Goal: Information Seeking & Learning: Learn about a topic

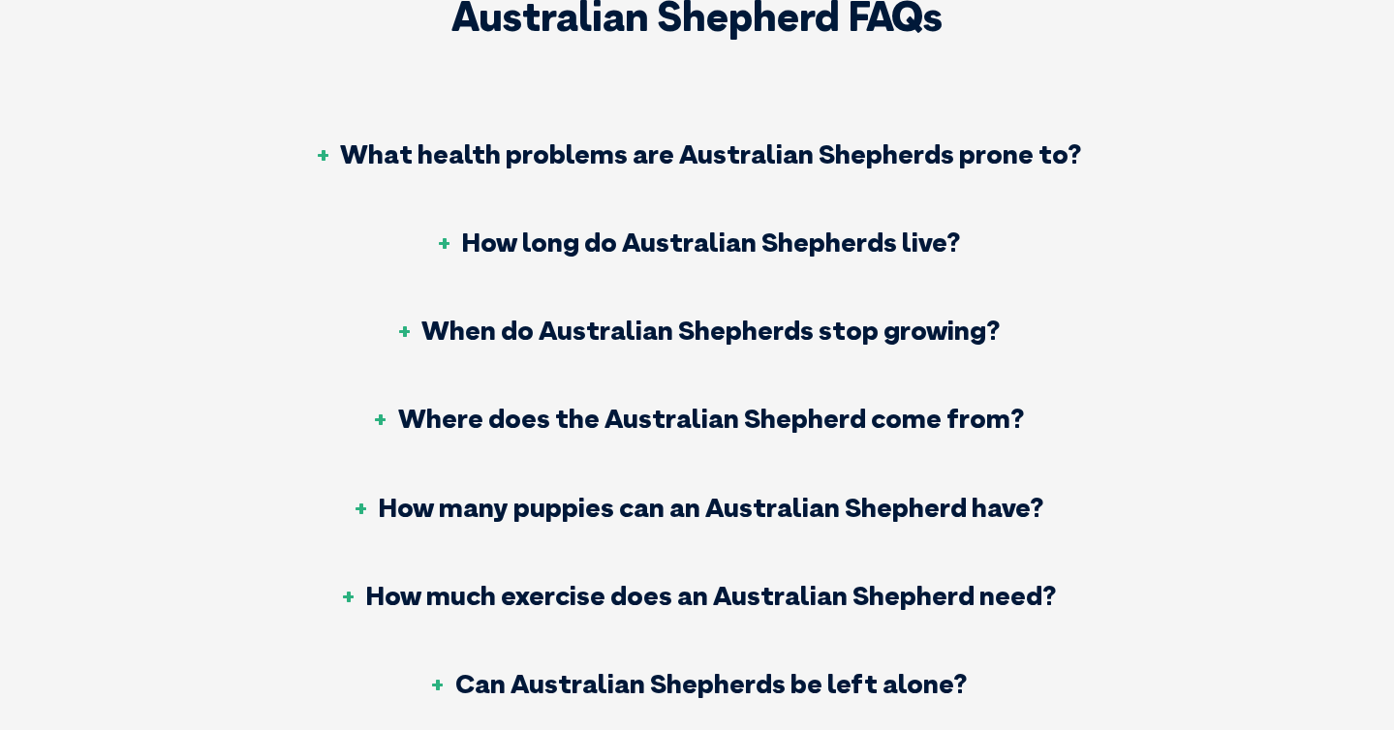
scroll to position [6316, 0]
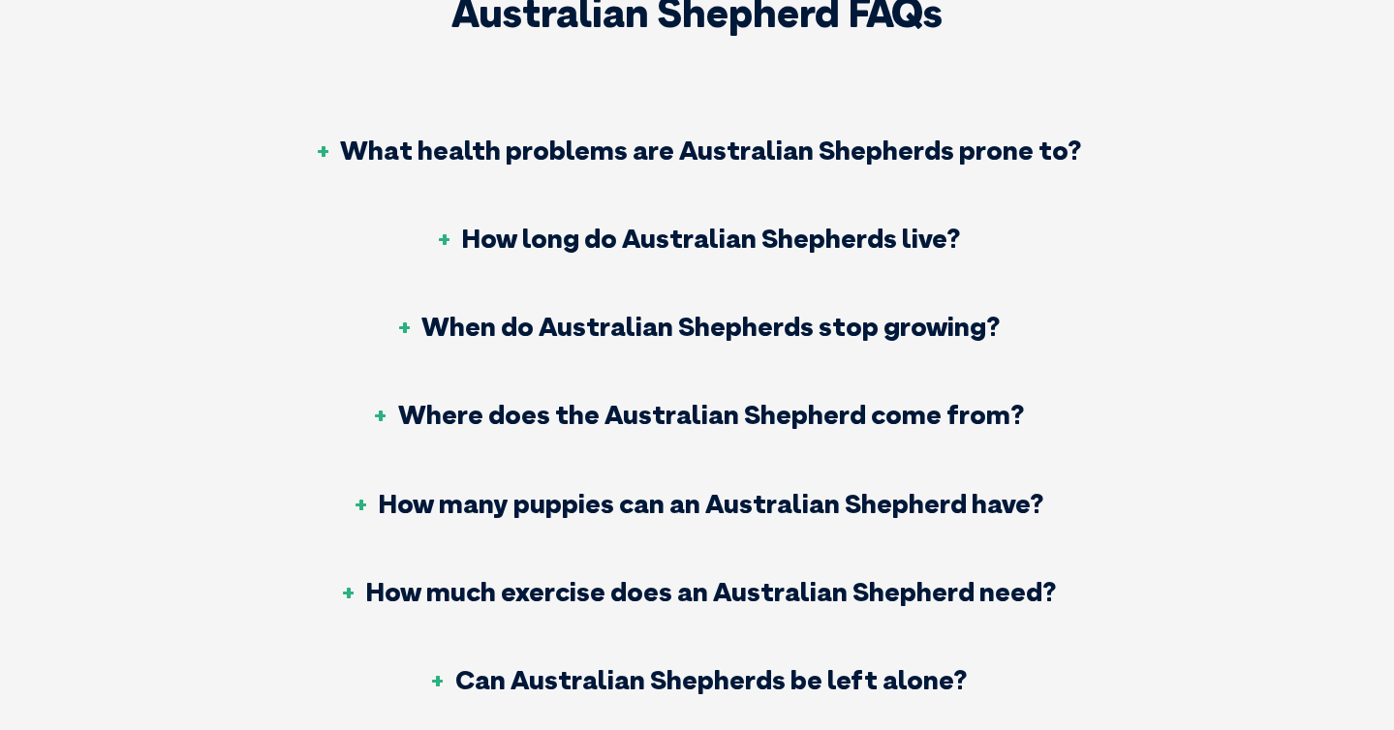
click at [670, 225] on h3 "How long do Australian Shepherds live?" at bounding box center [697, 238] width 526 height 27
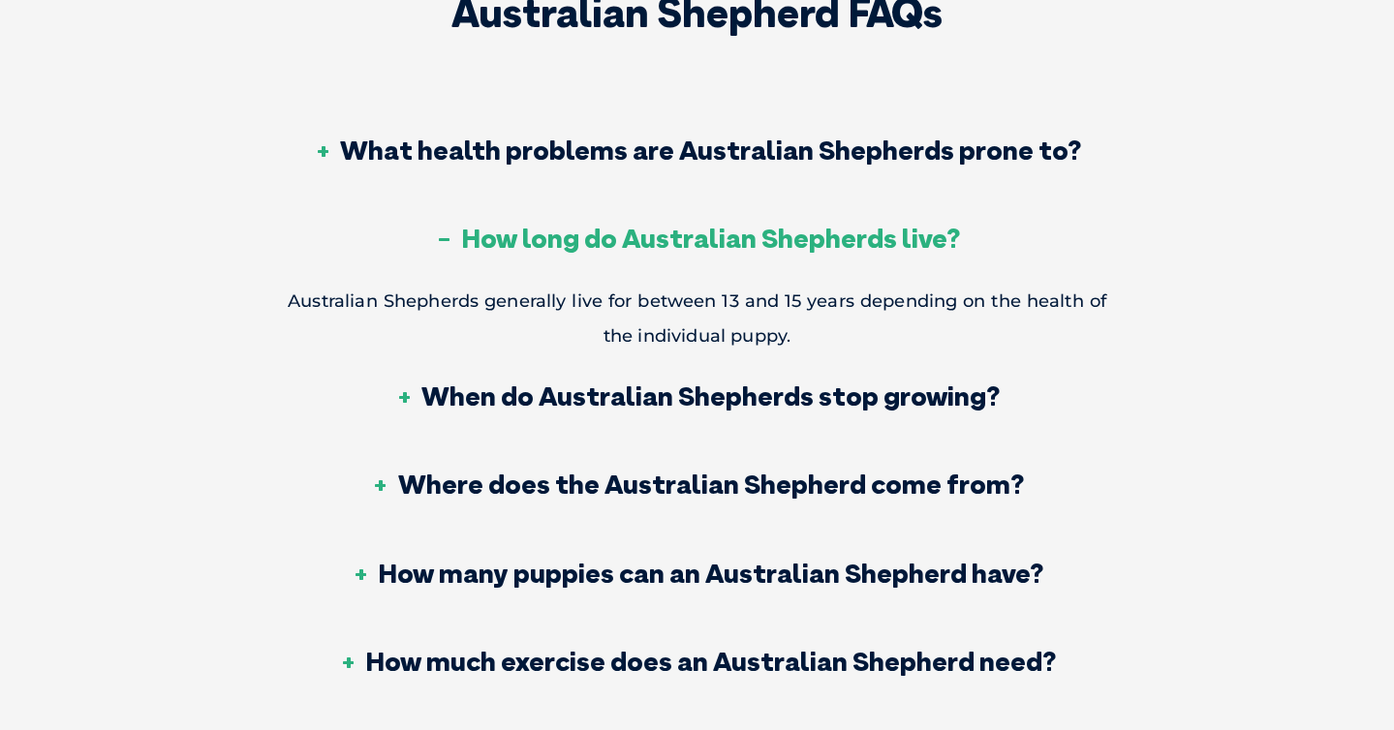
click at [574, 225] on h3 "How long do Australian Shepherds live?" at bounding box center [697, 238] width 526 height 27
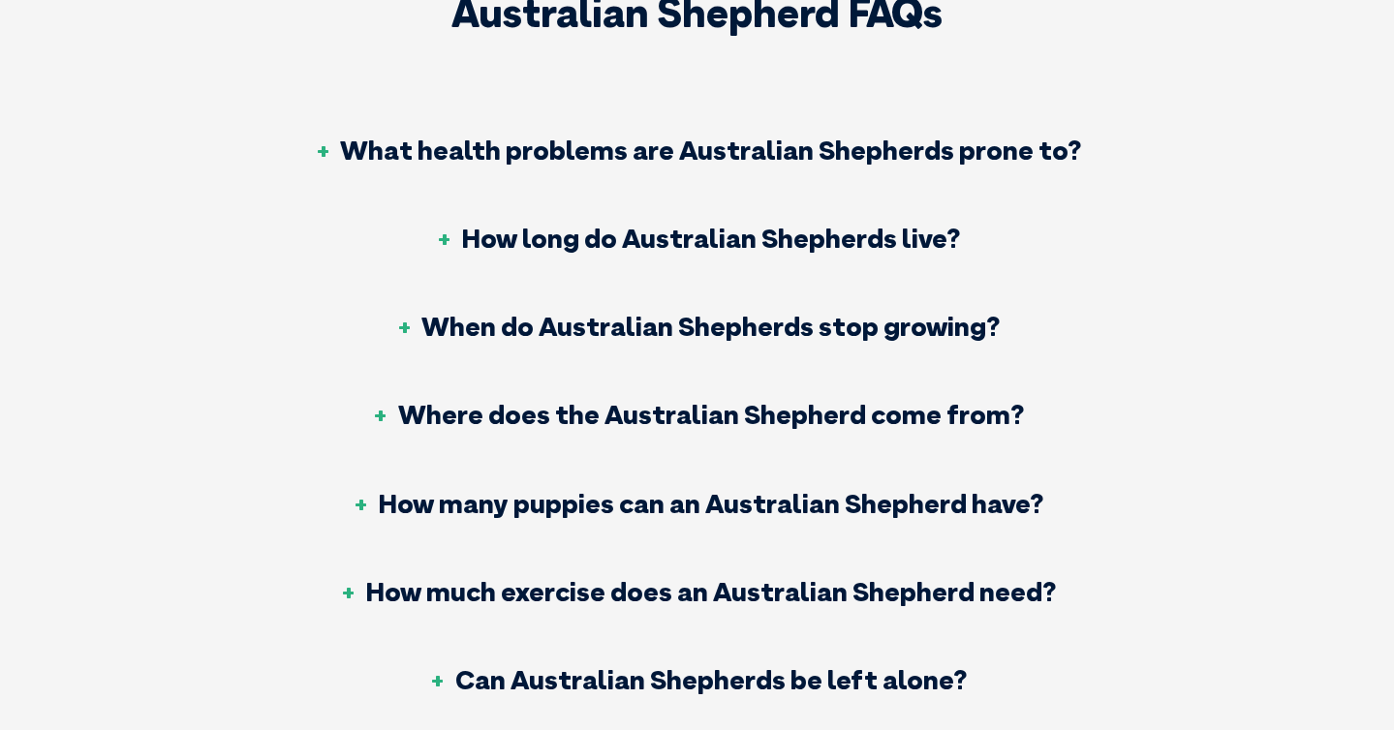
click at [580, 313] on h3 "When do Australian Shepherds stop growing?" at bounding box center [696, 326] width 605 height 27
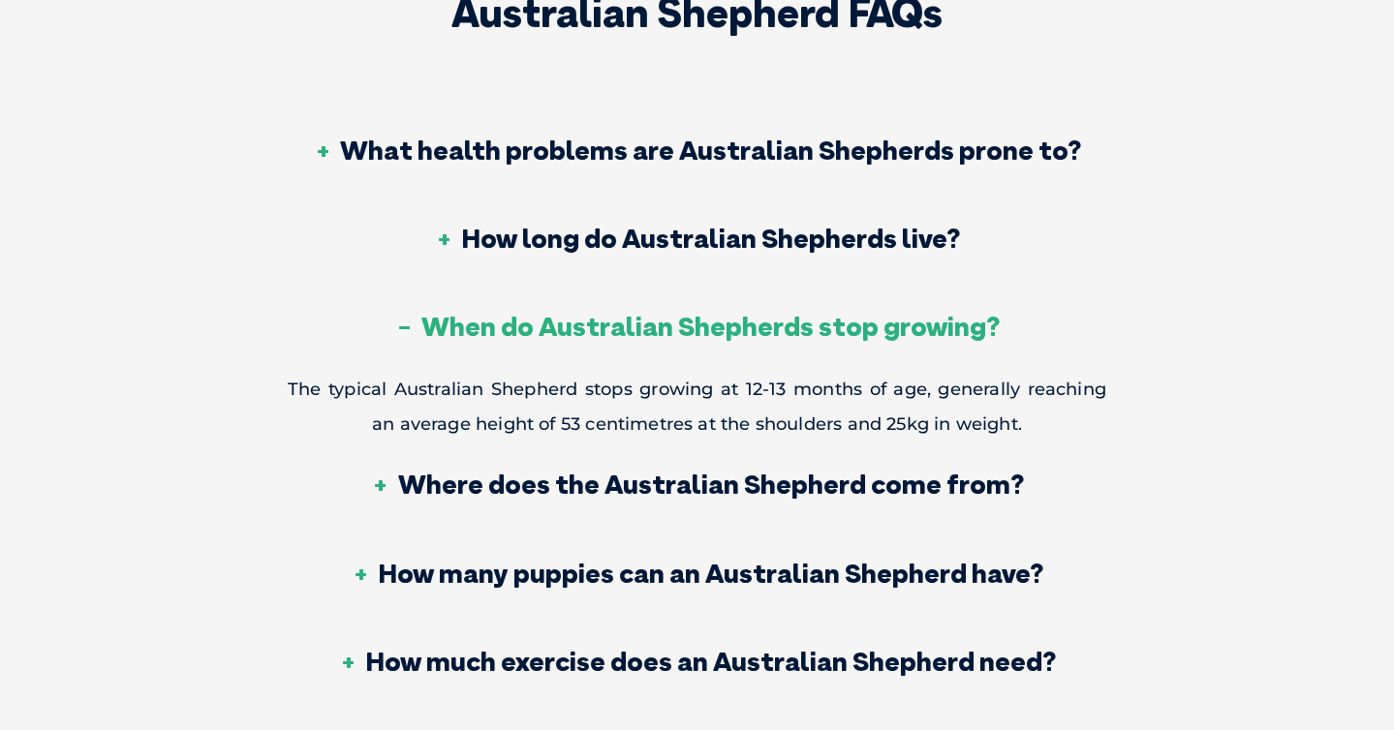
click at [689, 471] on h3 "Where does the Australian Shepherd come from?" at bounding box center [697, 484] width 653 height 27
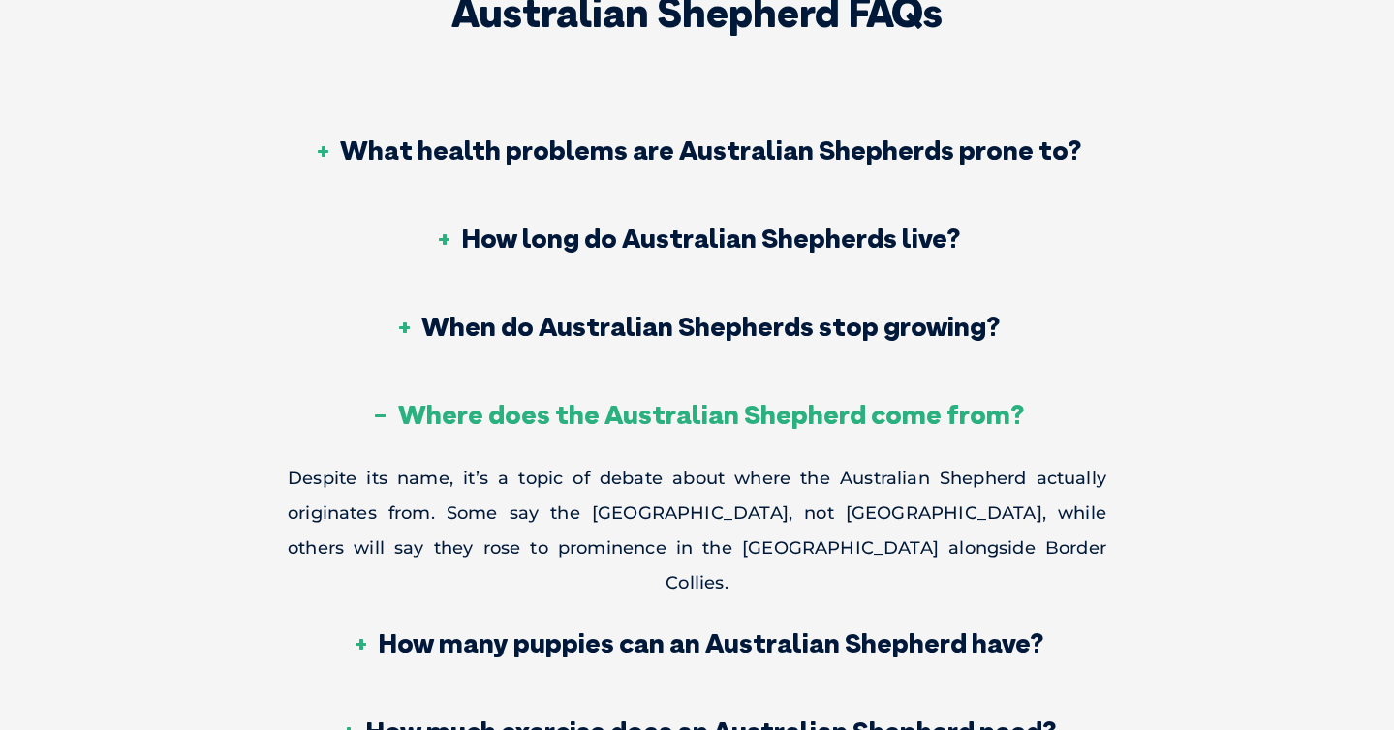
click at [710, 401] on h3 "Where does the Australian Shepherd come from?" at bounding box center [697, 414] width 653 height 27
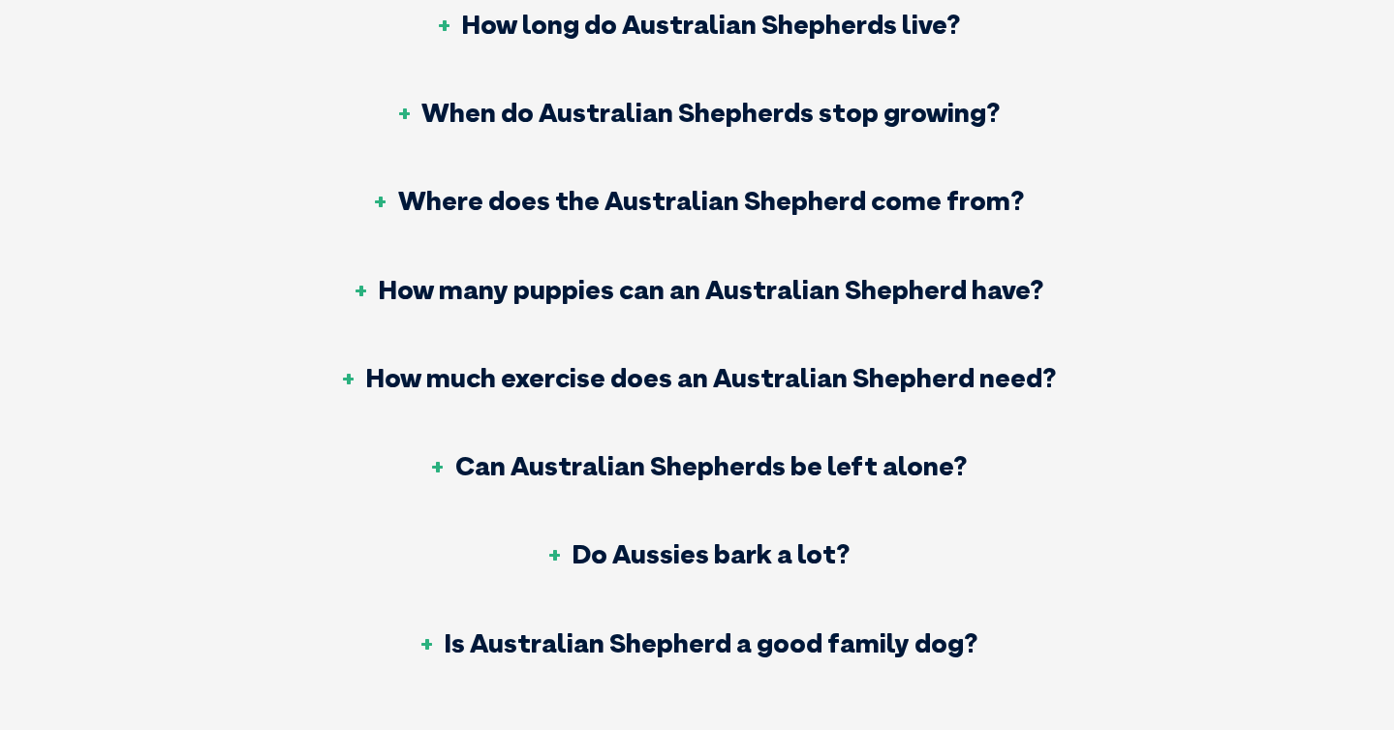
scroll to position [6542, 0]
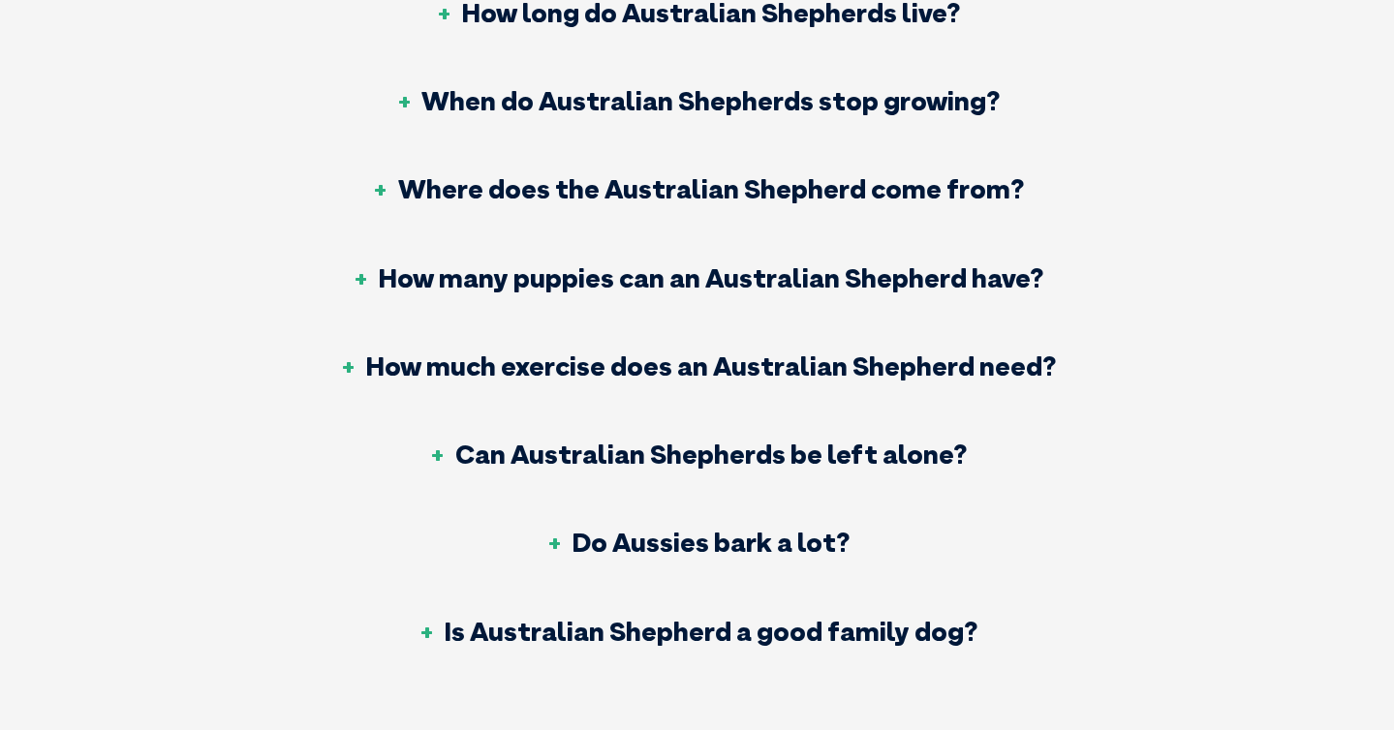
click at [736, 264] on h3 "How many puppies can an Australian Shepherd have?" at bounding box center [697, 277] width 693 height 27
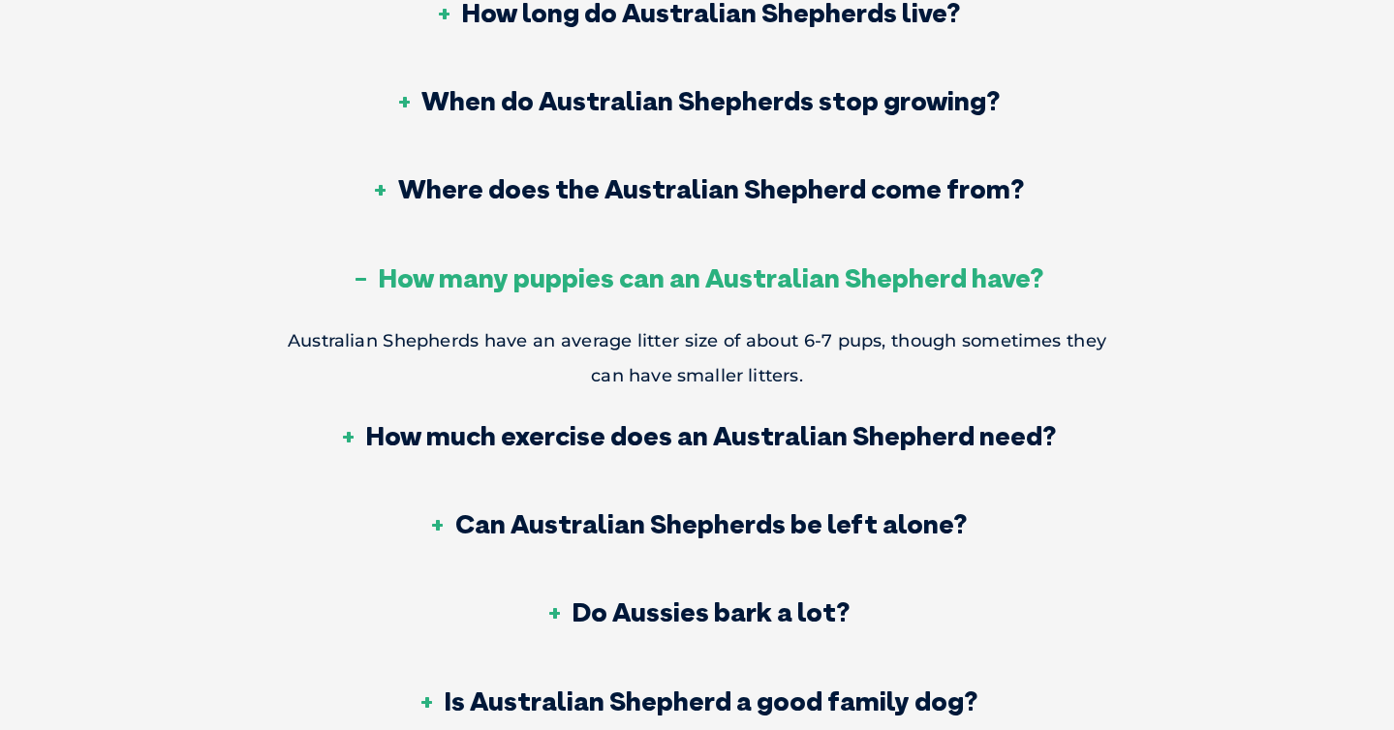
click at [736, 264] on h3 "How many puppies can an Australian Shepherd have?" at bounding box center [697, 277] width 693 height 27
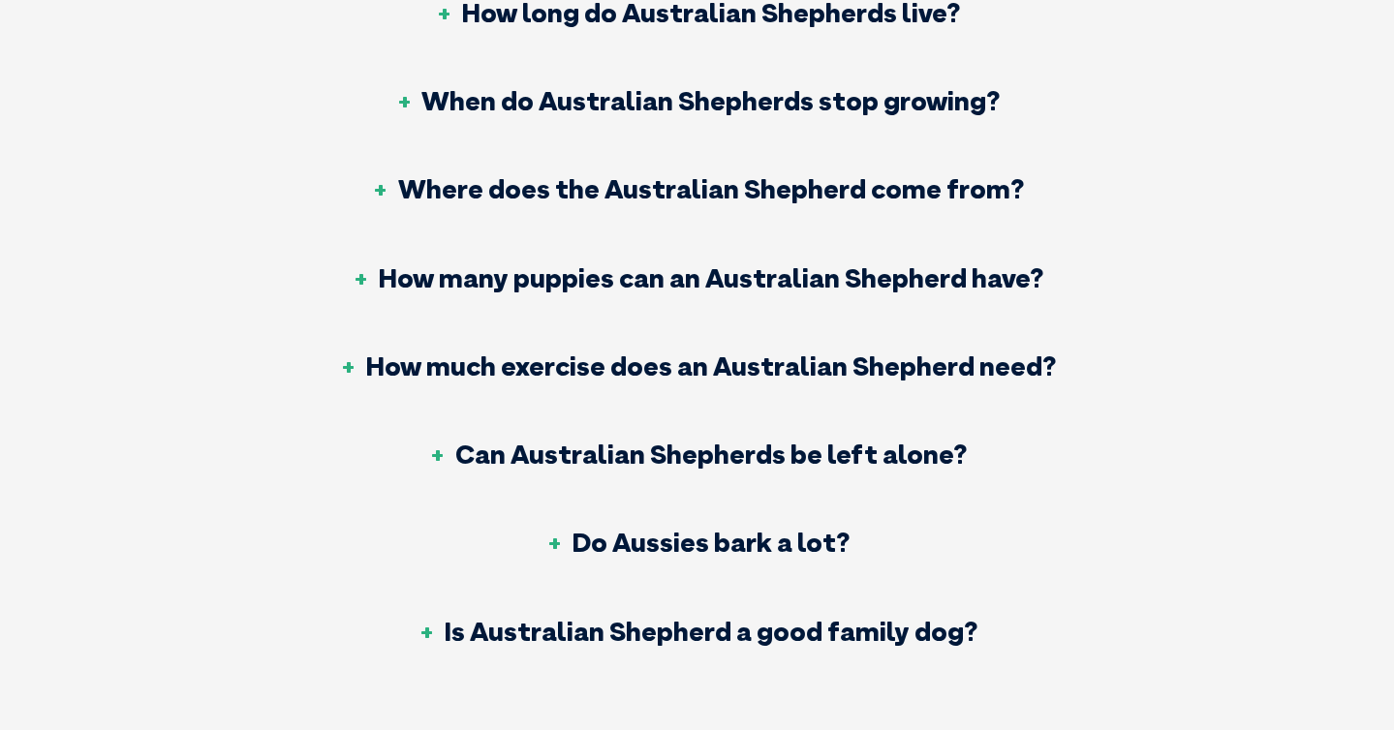
click at [735, 353] on h3 "How much exercise does an Australian Shepherd need?" at bounding box center [697, 366] width 718 height 27
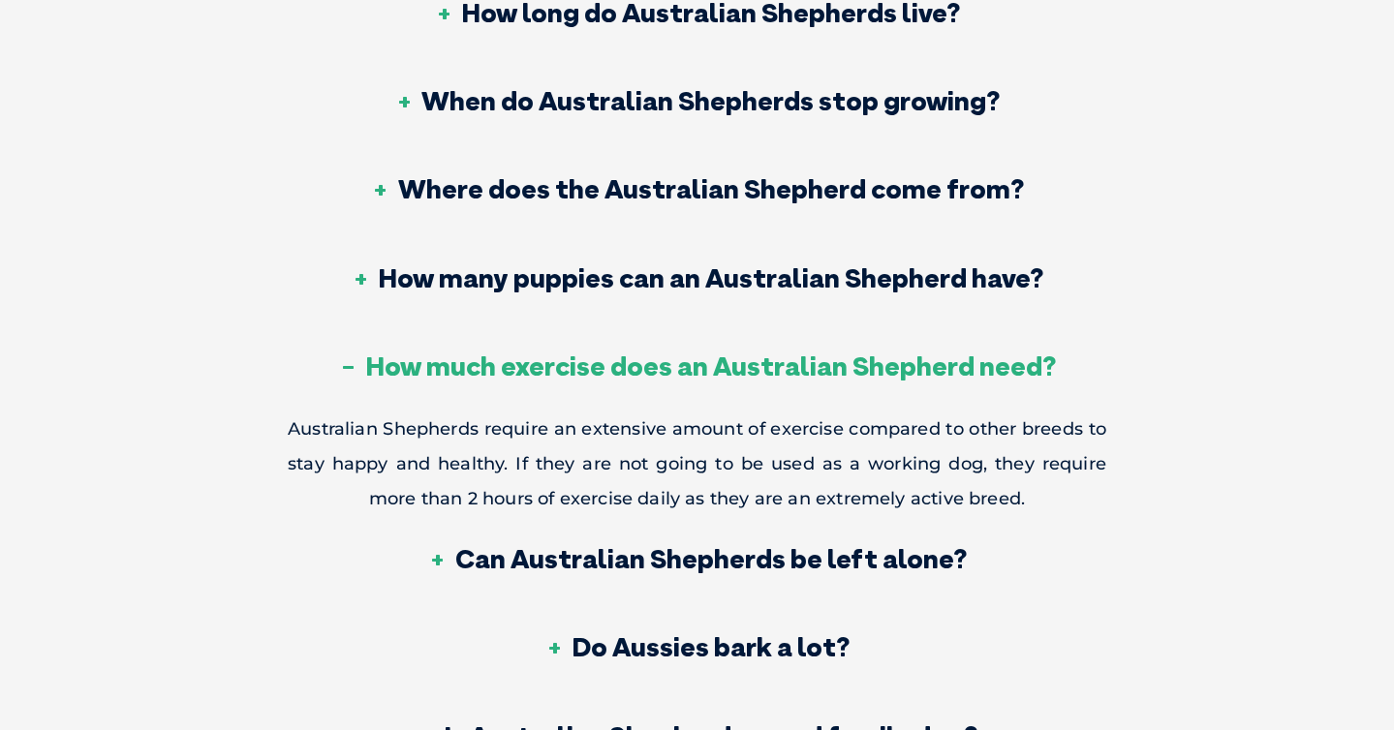
click at [735, 353] on h3 "How much exercise does an Australian Shepherd need?" at bounding box center [697, 366] width 718 height 27
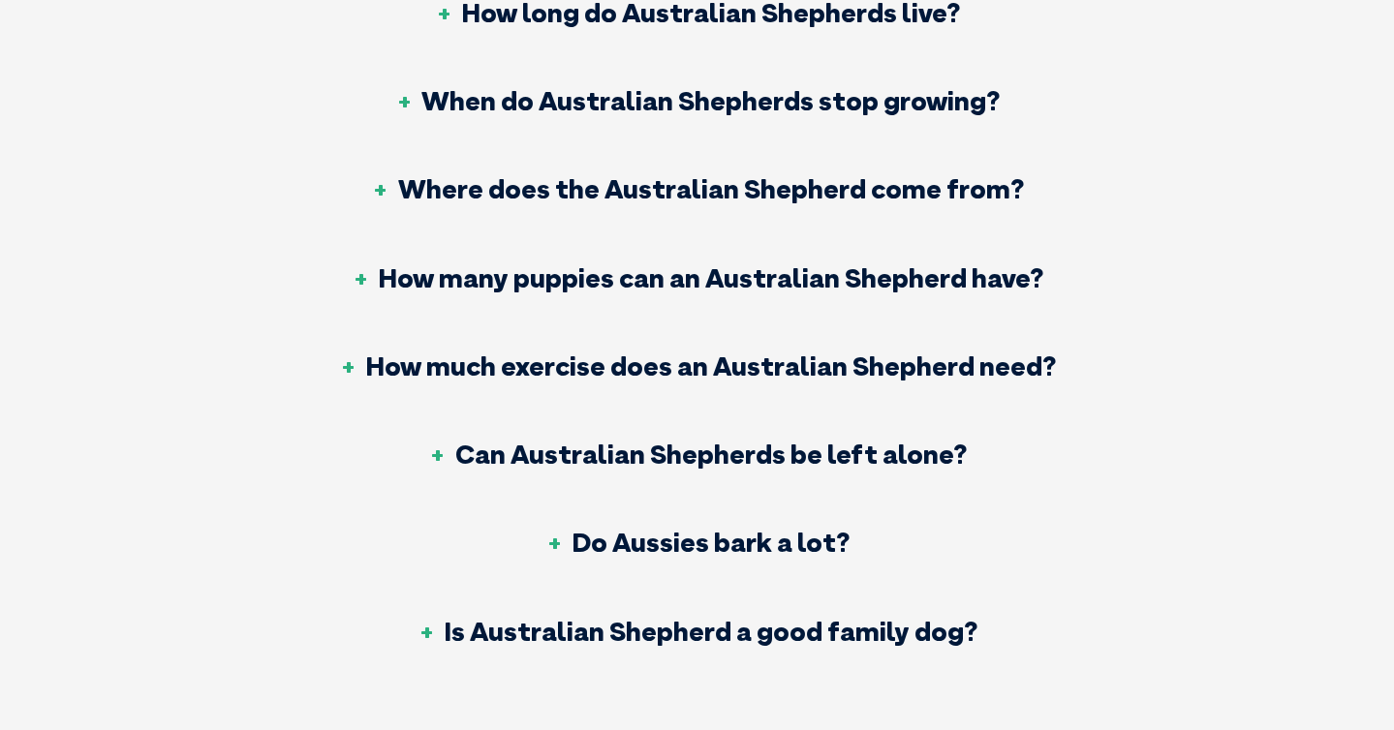
click at [724, 441] on h3 "Can Australian Shepherds be left alone?" at bounding box center [697, 454] width 539 height 27
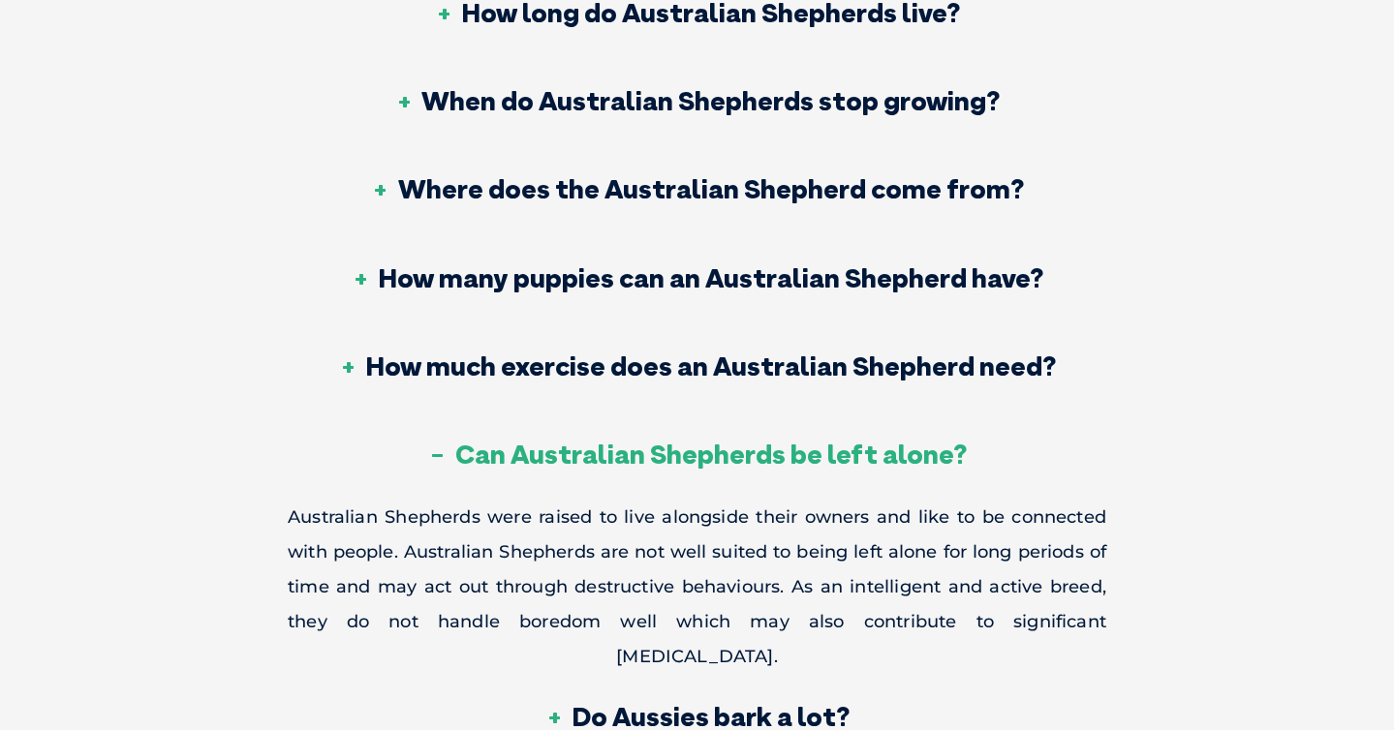
click at [724, 441] on h3 "Can Australian Shepherds be left alone?" at bounding box center [697, 454] width 539 height 27
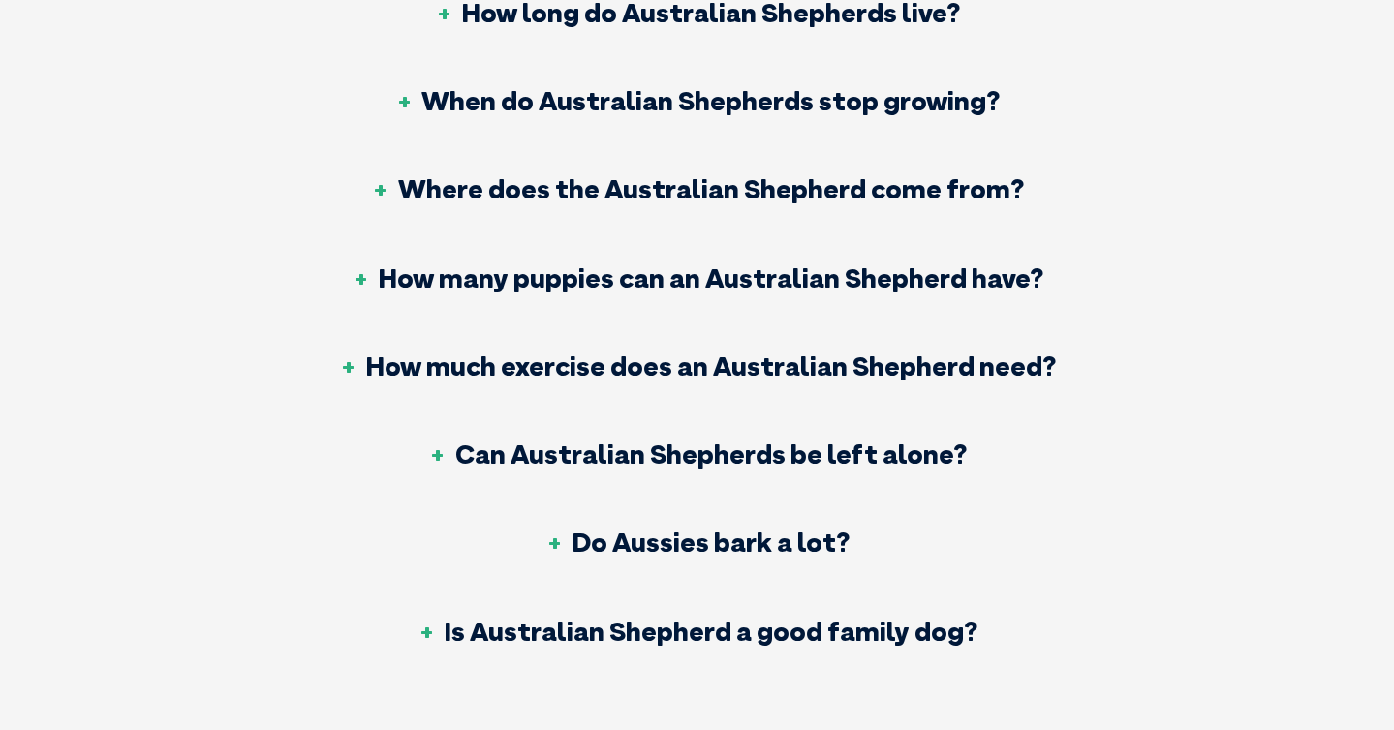
click at [738, 529] on h3 "Do Aussies bark a lot?" at bounding box center [696, 542] width 305 height 27
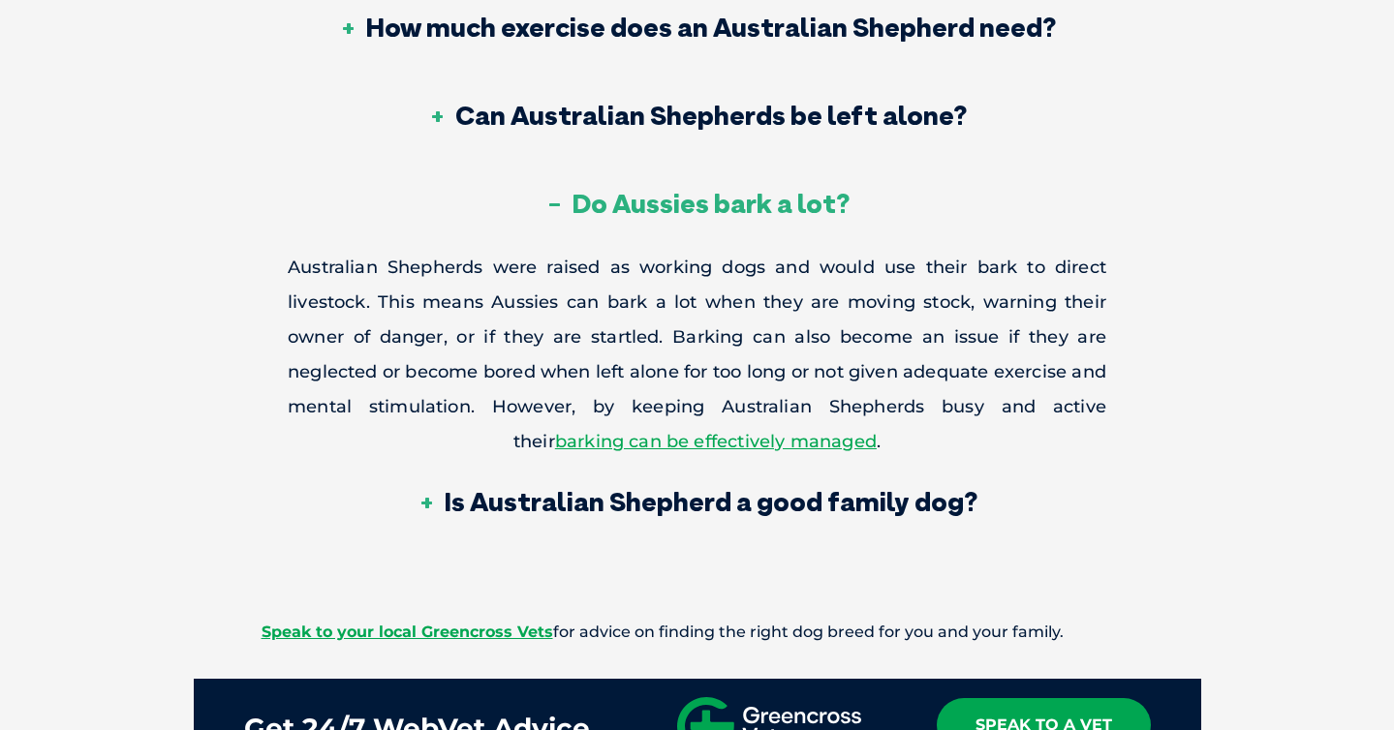
scroll to position [6894, 0]
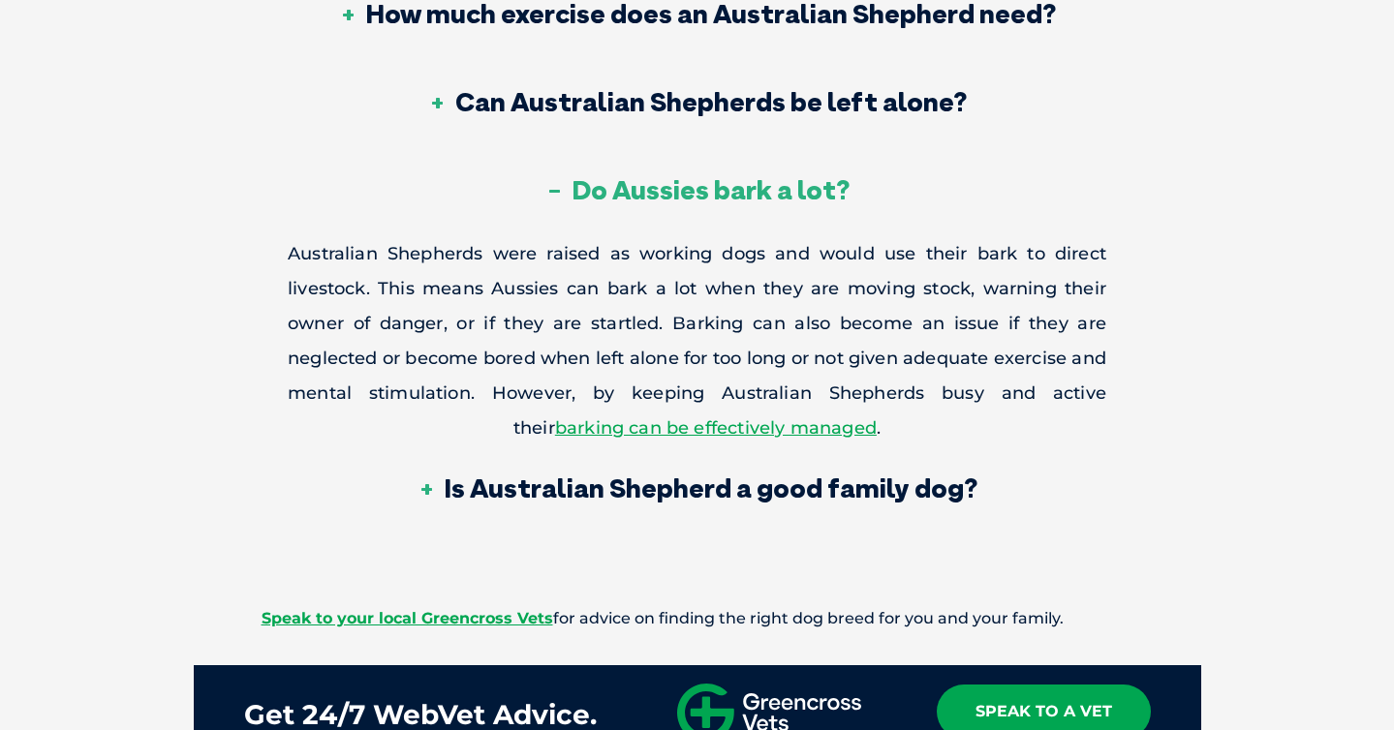
click at [748, 176] on h3 "Do Aussies bark a lot?" at bounding box center [696, 189] width 305 height 27
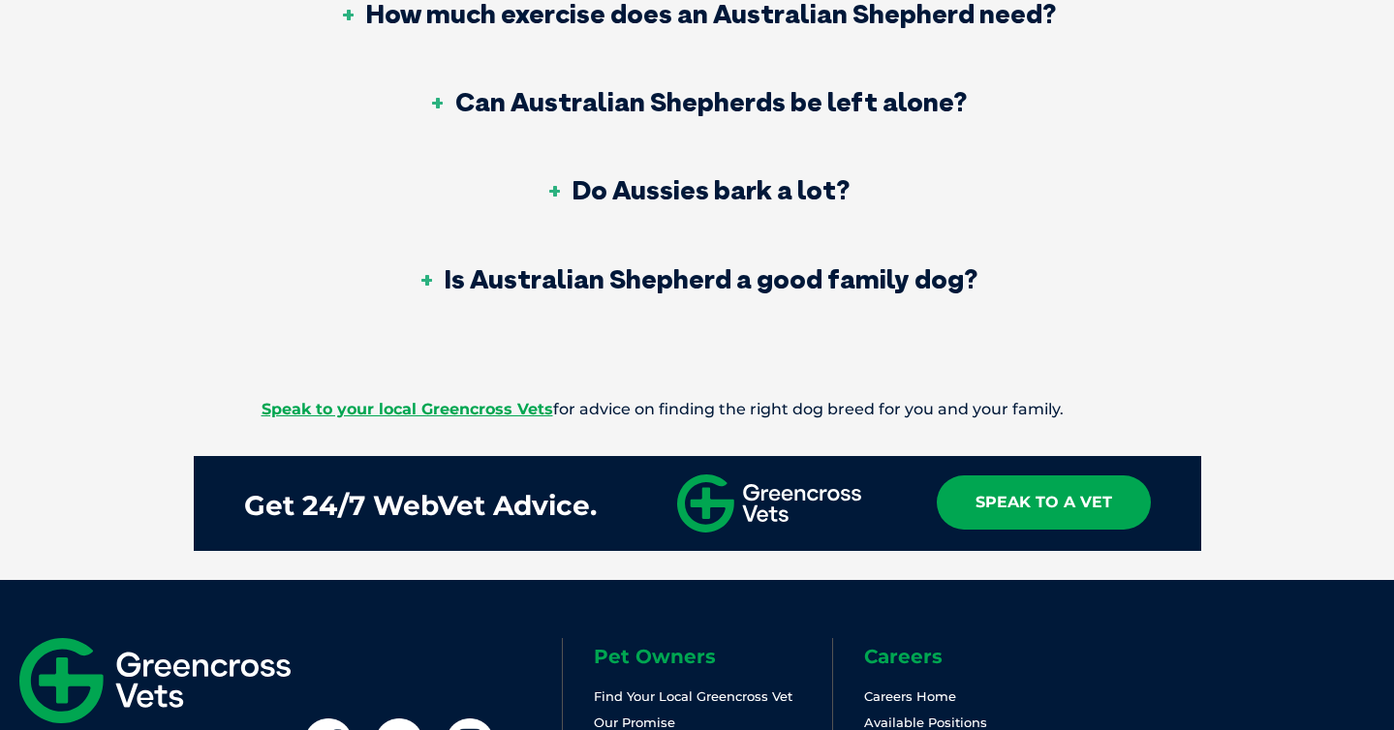
click at [730, 265] on h3 "Is Australian Shepherd a good family dog?" at bounding box center [696, 278] width 561 height 27
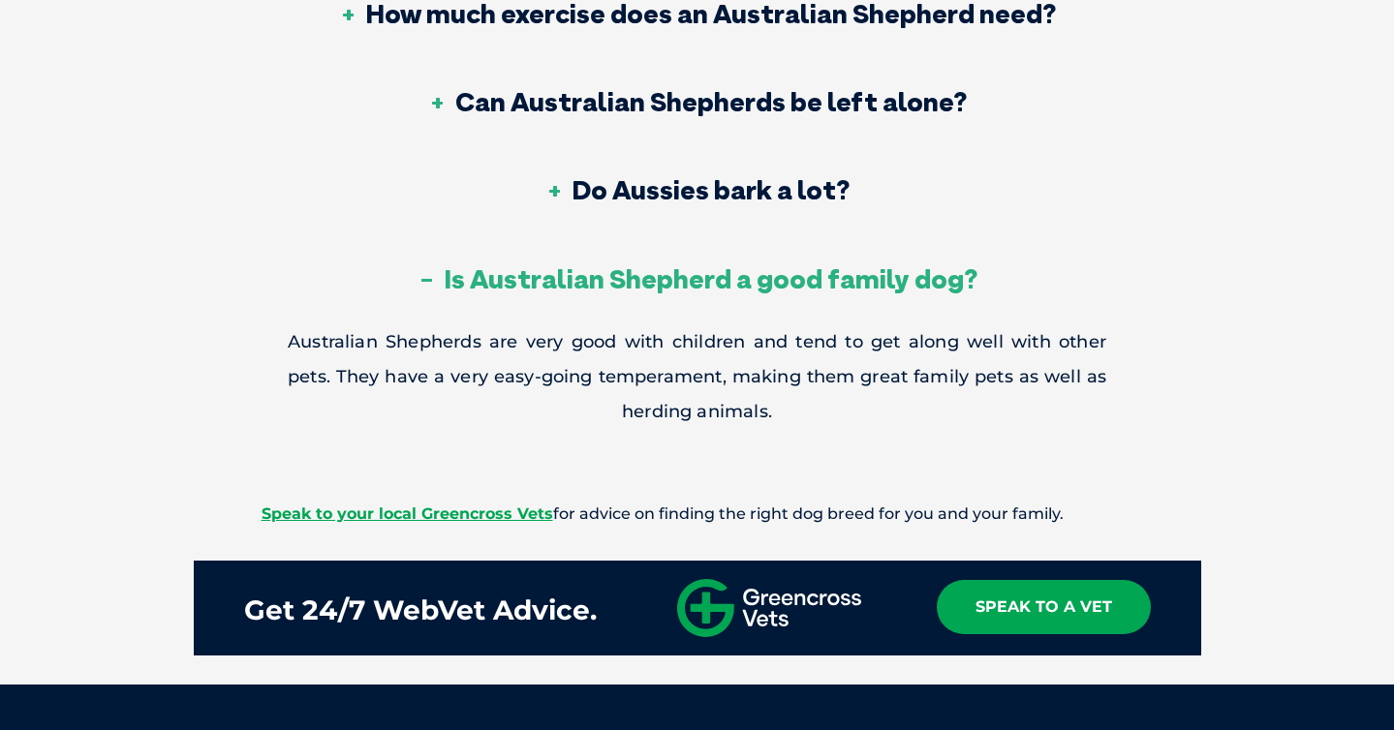
click at [730, 265] on h3 "Is Australian Shepherd a good family dog?" at bounding box center [696, 278] width 561 height 27
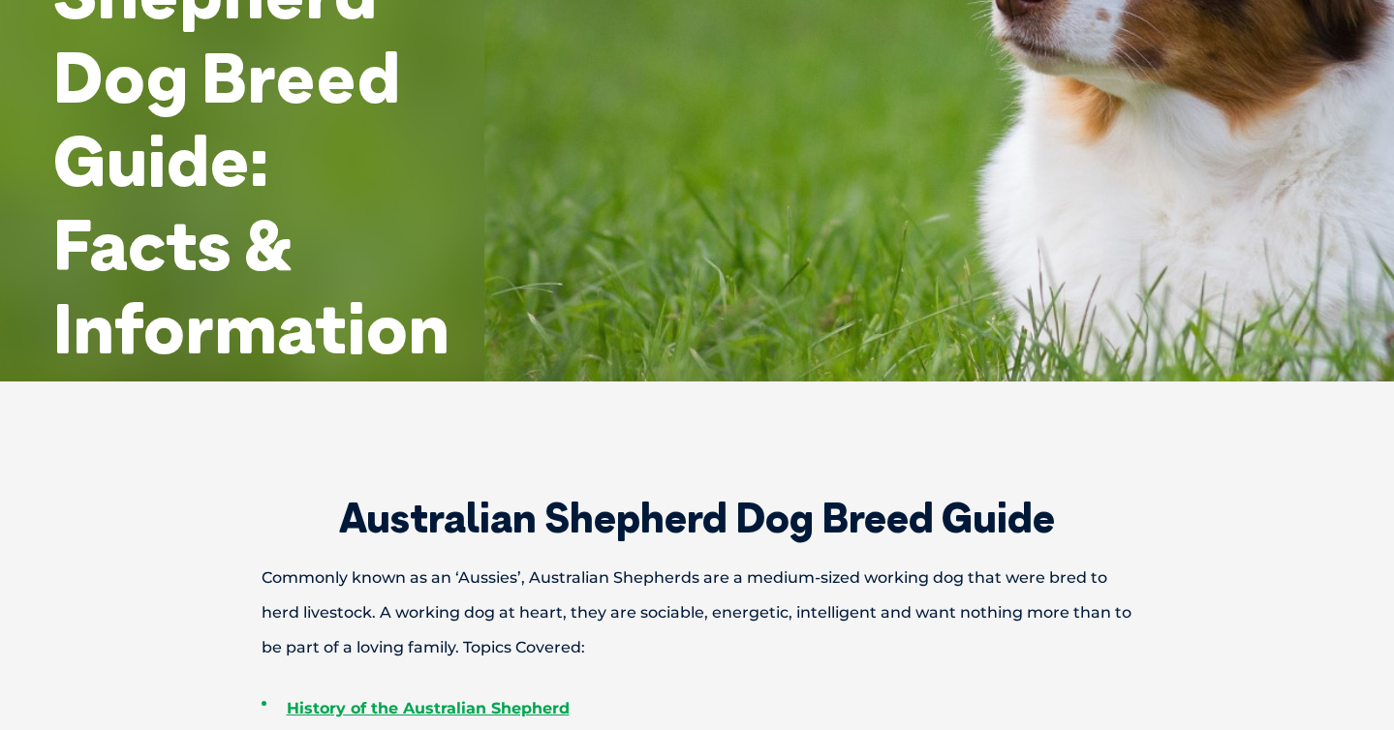
scroll to position [0, 0]
